Goal: Check status: Check status

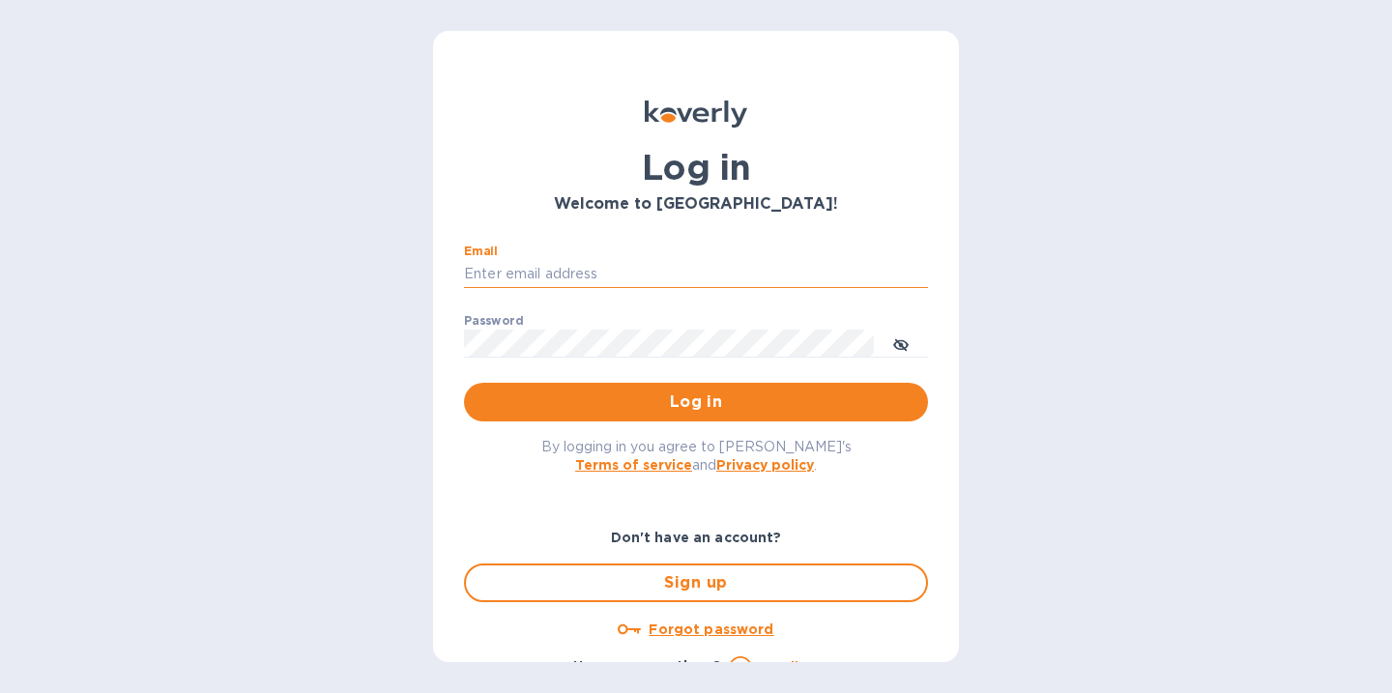
click at [647, 271] on input "Email" at bounding box center [696, 274] width 464 height 29
type input "kaushik.bandyopadhyay@prth.com"
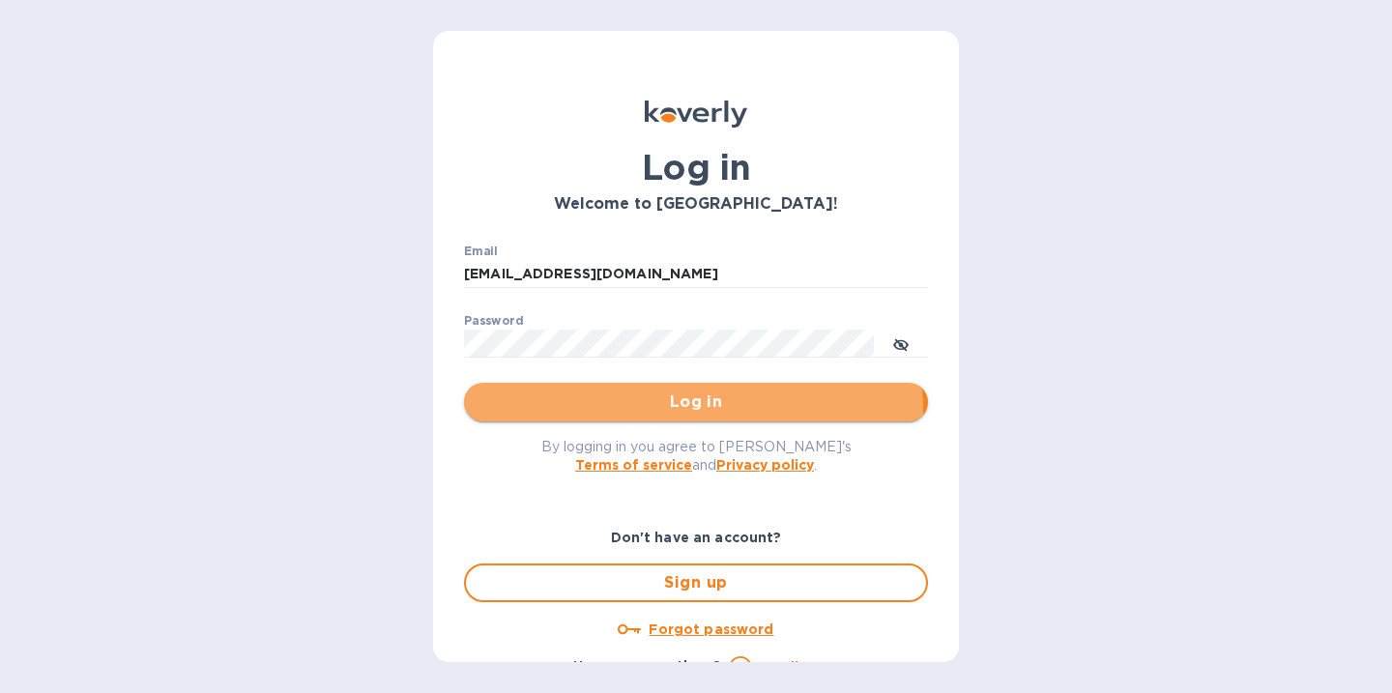
click at [691, 408] on span "Log in" at bounding box center [695, 402] width 433 height 23
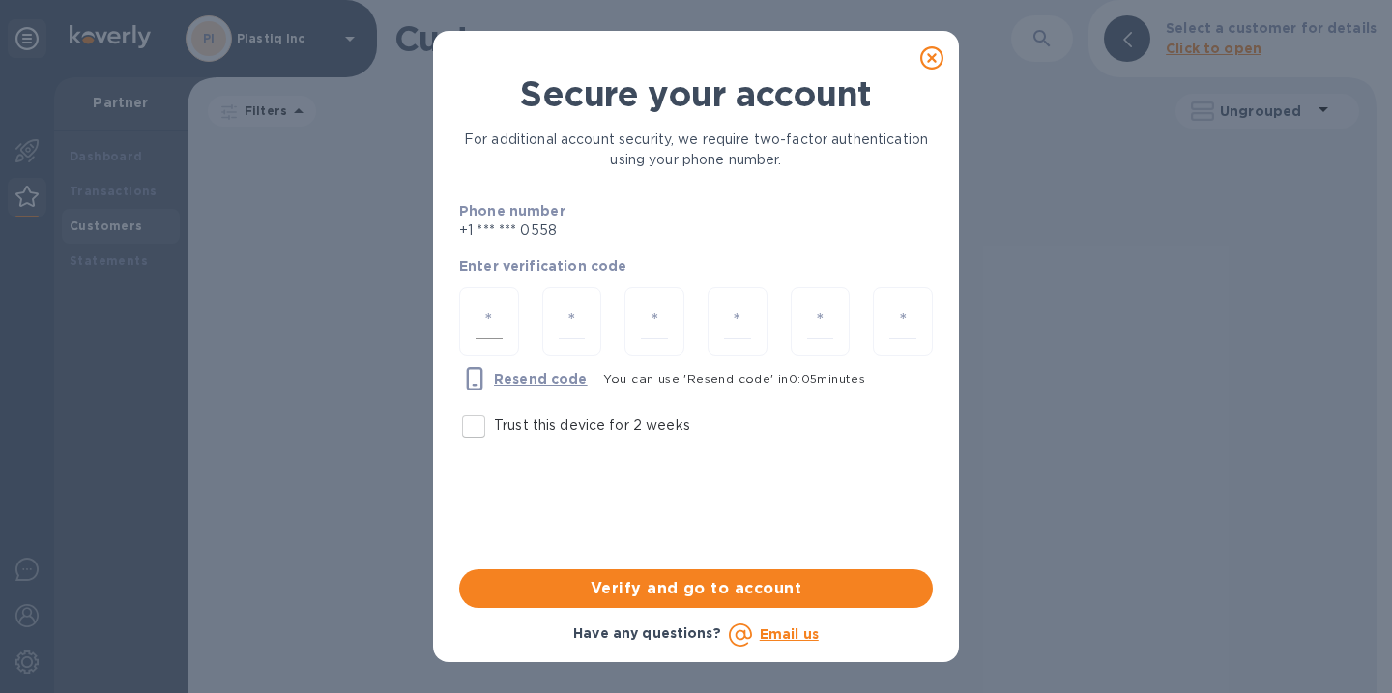
click at [501, 324] on input "number" at bounding box center [489, 322] width 27 height 36
type input "9"
type input "5"
type input "8"
type input "2"
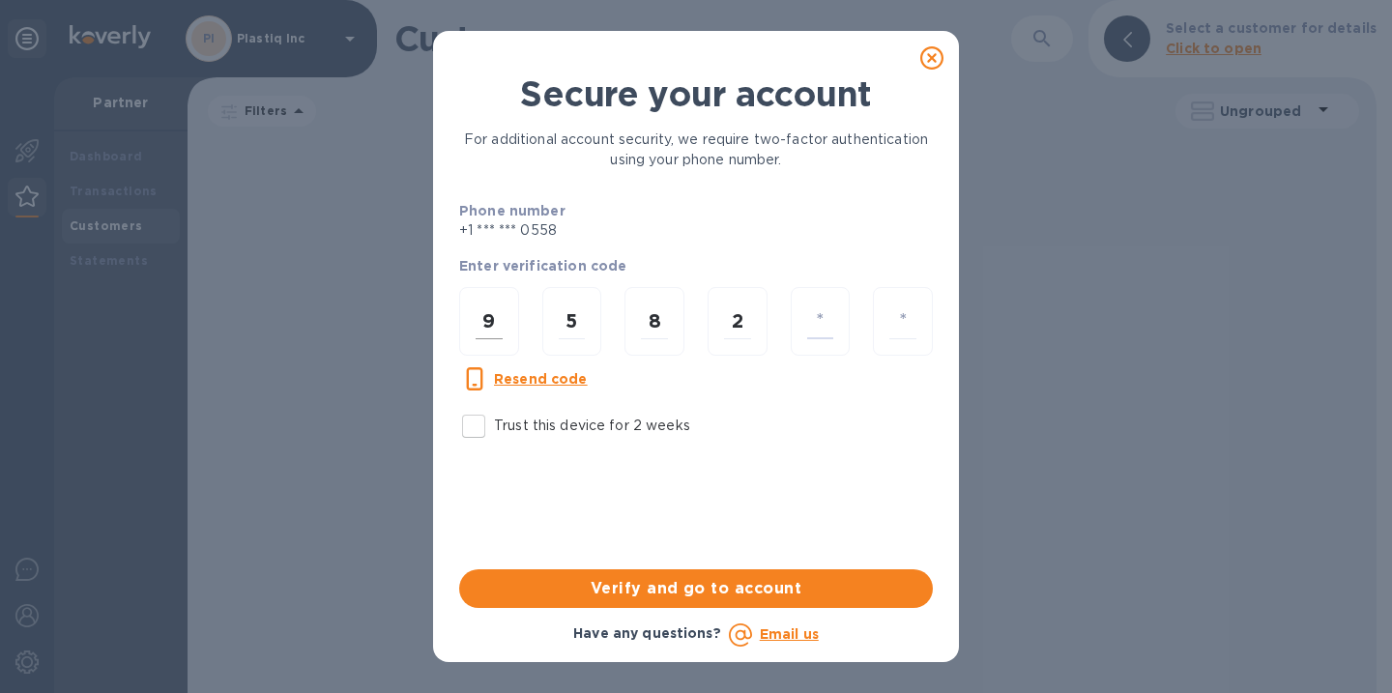
type input "0"
type input "2"
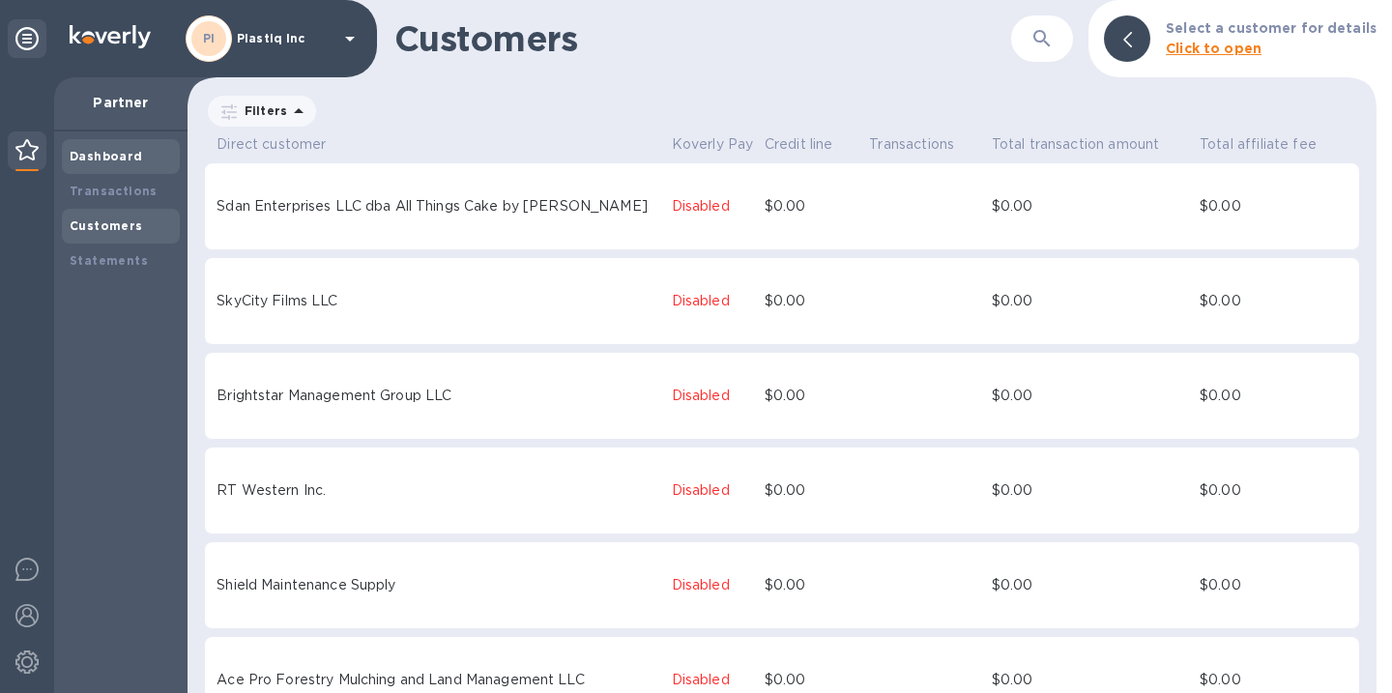
click at [121, 151] on b "Dashboard" at bounding box center [106, 156] width 73 height 14
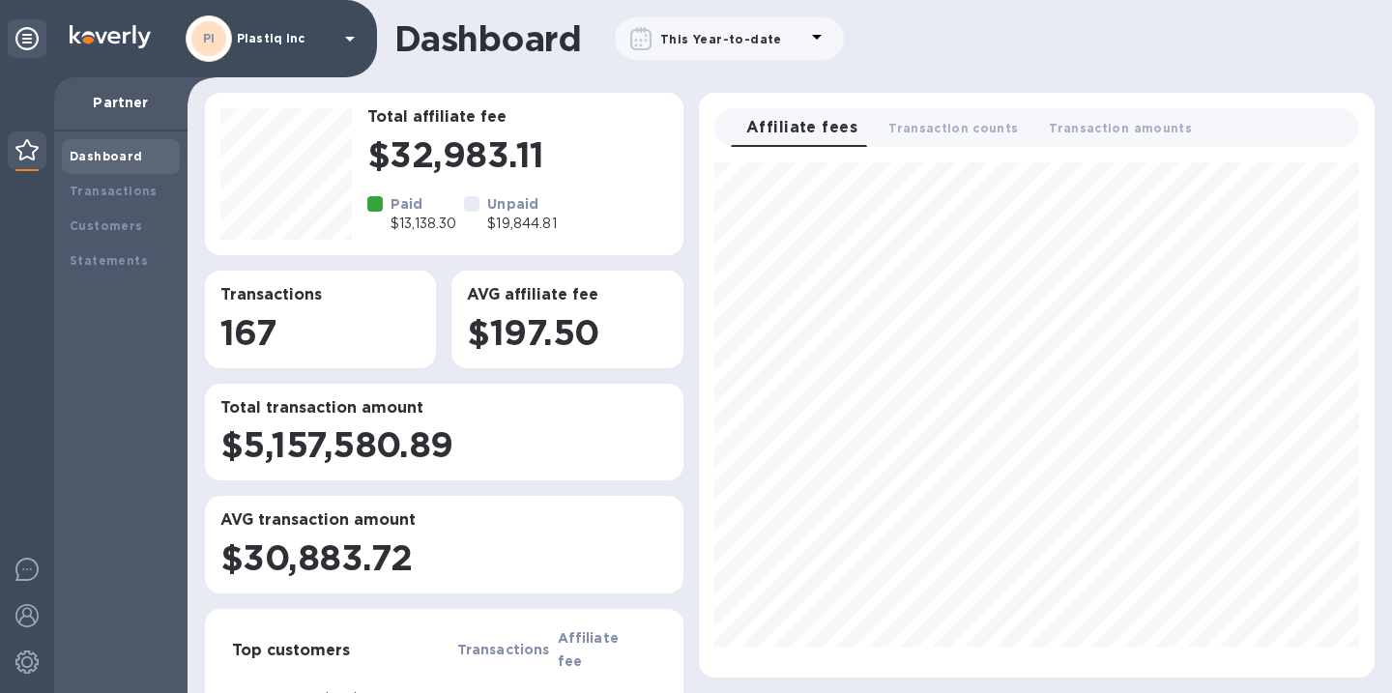
scroll to position [500, 660]
click at [1079, 124] on span "Transaction amounts 0" at bounding box center [1120, 128] width 143 height 20
click at [799, 128] on span "Affiliate fees 0" at bounding box center [791, 128] width 90 height 20
